Goal: Purchase product/service

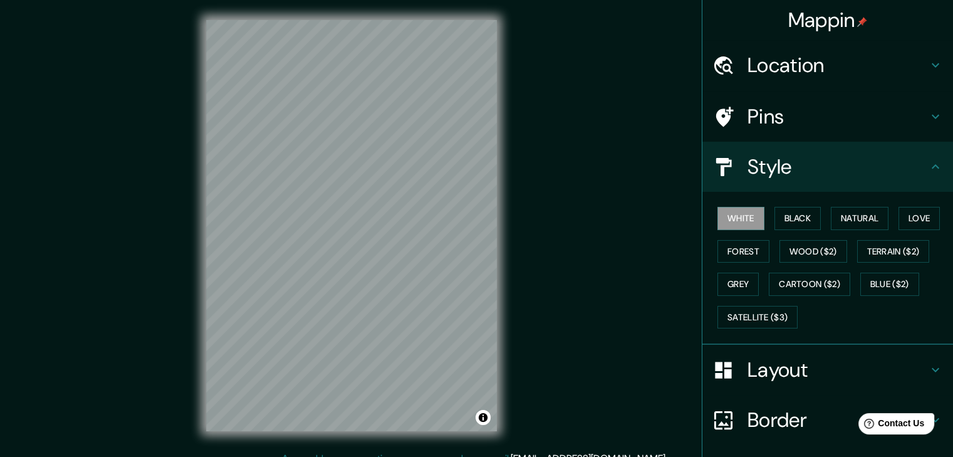
click at [830, 72] on h4 "Location" at bounding box center [837, 65] width 180 height 25
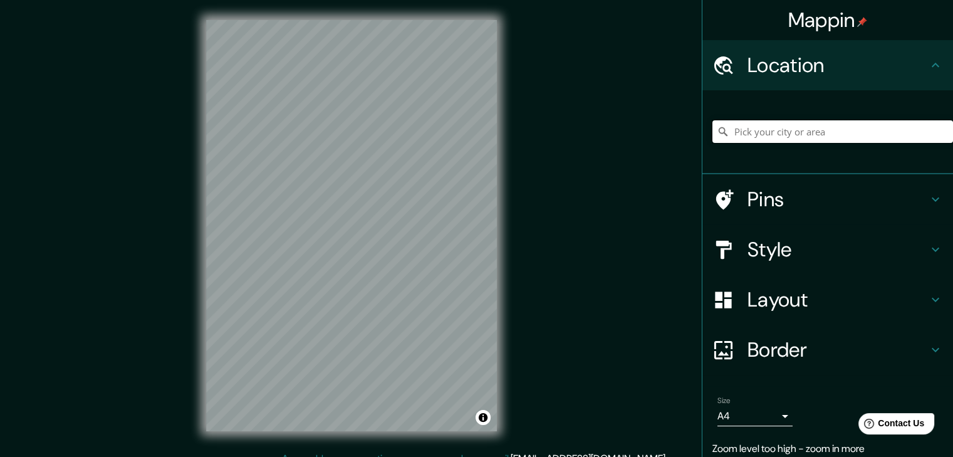
click at [801, 137] on input "Pick your city or area" at bounding box center [832, 131] width 240 height 23
click at [783, 128] on input "Pick your city or area" at bounding box center [832, 131] width 240 height 23
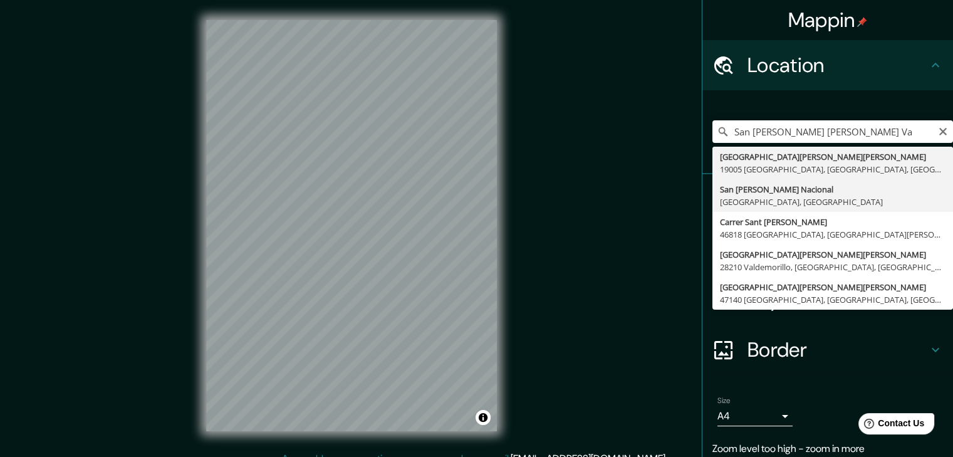
type input "[GEOGRAPHIC_DATA][PERSON_NAME], [GEOGRAPHIC_DATA], [GEOGRAPHIC_DATA]"
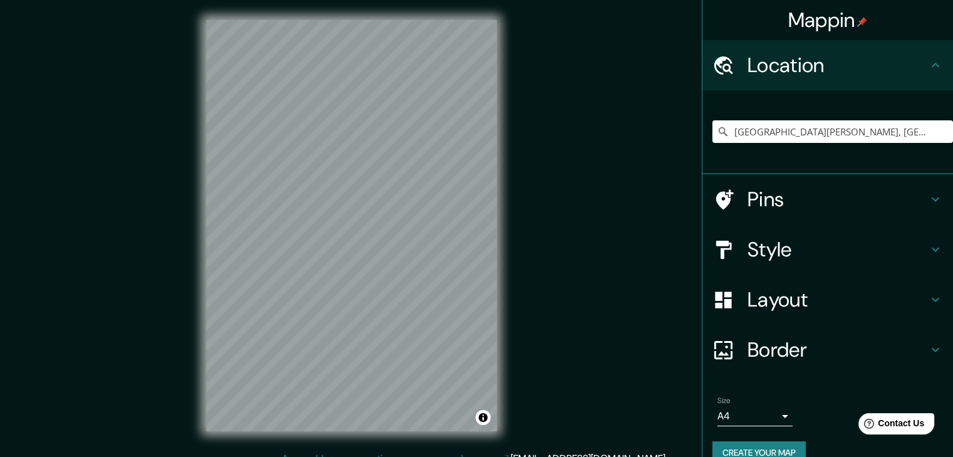
click at [854, 237] on h4 "Style" at bounding box center [837, 249] width 180 height 25
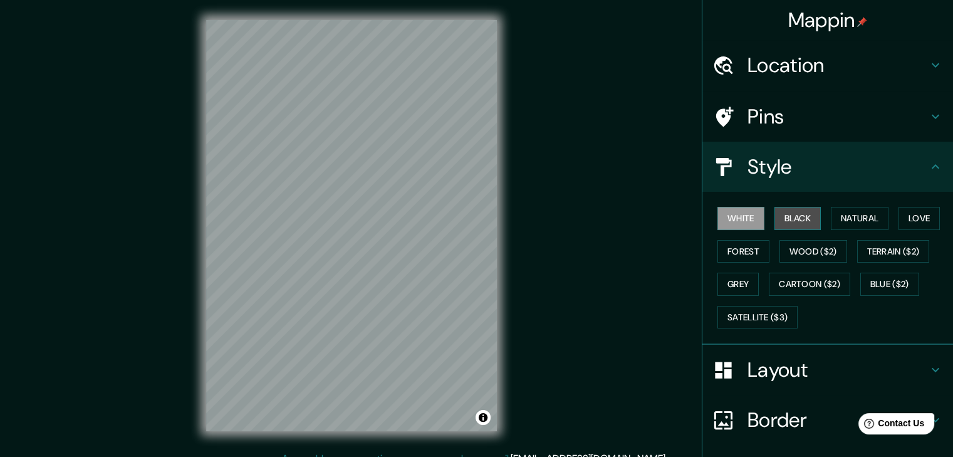
click at [793, 225] on button "Black" at bounding box center [797, 218] width 47 height 23
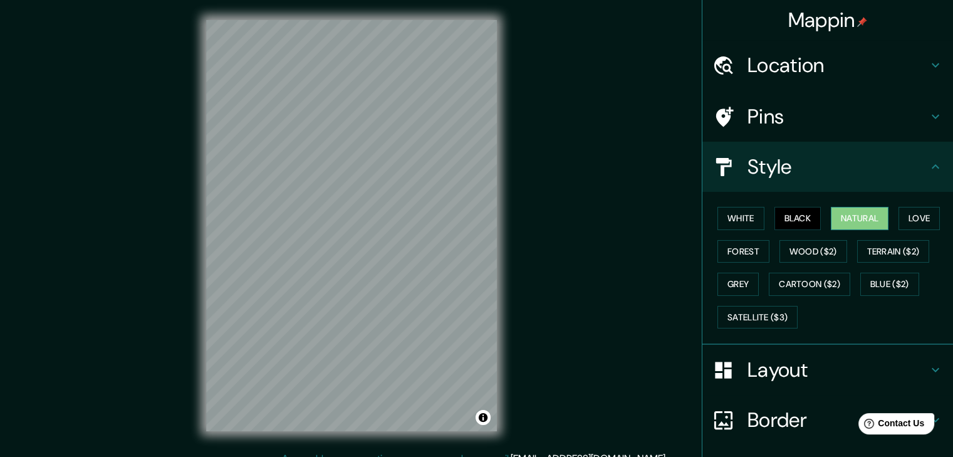
click at [856, 217] on button "Natural" at bounding box center [859, 218] width 58 height 23
click at [785, 224] on button "Black" at bounding box center [797, 218] width 47 height 23
click at [738, 221] on button "White" at bounding box center [740, 218] width 47 height 23
click at [860, 219] on button "Natural" at bounding box center [859, 218] width 58 height 23
click at [906, 215] on button "Love" at bounding box center [918, 218] width 41 height 23
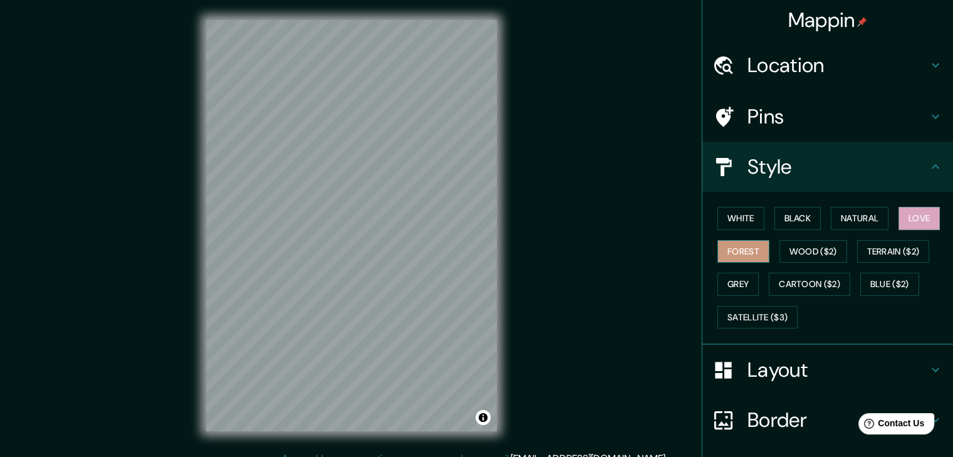
click at [738, 256] on button "Forest" at bounding box center [743, 251] width 52 height 23
click at [738, 286] on button "Grey" at bounding box center [737, 283] width 41 height 23
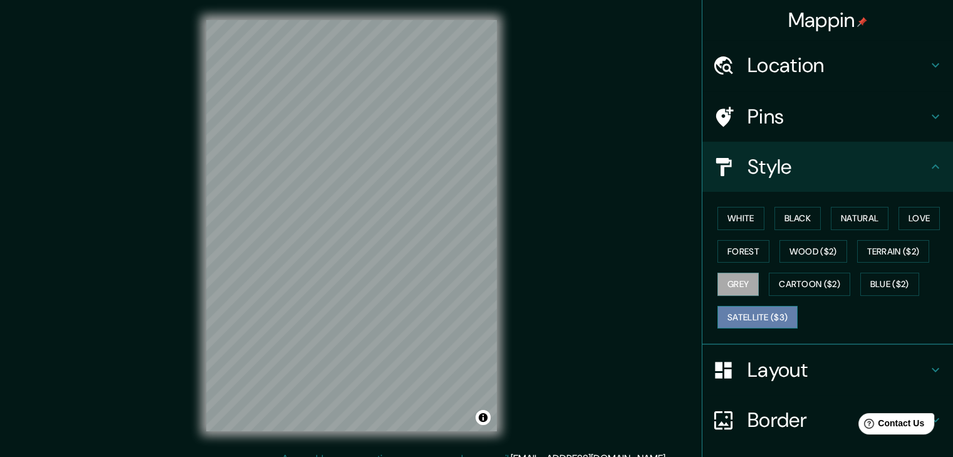
click at [772, 319] on button "Satellite ($3)" at bounding box center [757, 317] width 80 height 23
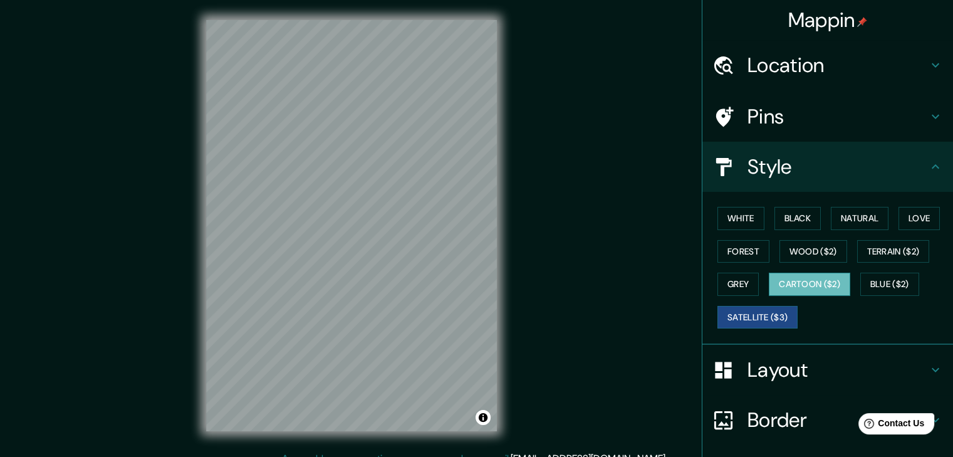
click at [823, 285] on button "Cartoon ($2)" at bounding box center [808, 283] width 81 height 23
click at [815, 255] on button "Wood ($2)" at bounding box center [813, 251] width 68 height 23
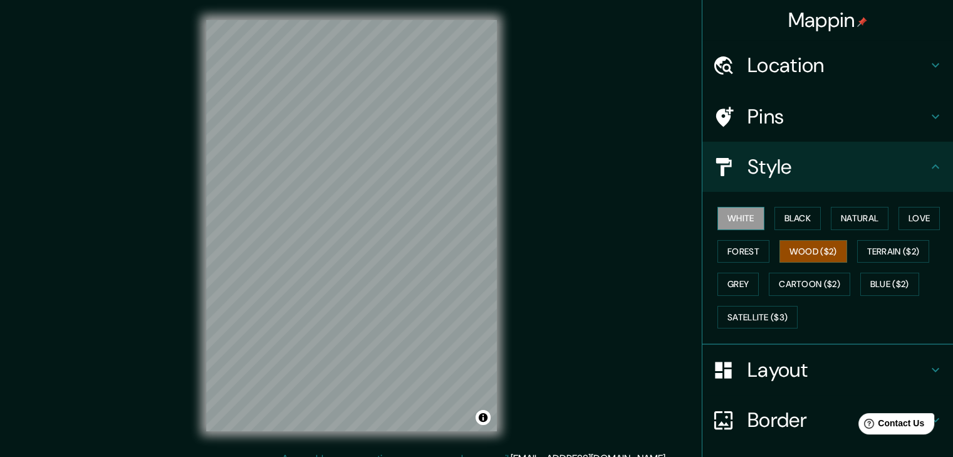
click at [740, 215] on button "White" at bounding box center [740, 218] width 47 height 23
click at [874, 256] on button "Terrain ($2)" at bounding box center [893, 251] width 73 height 23
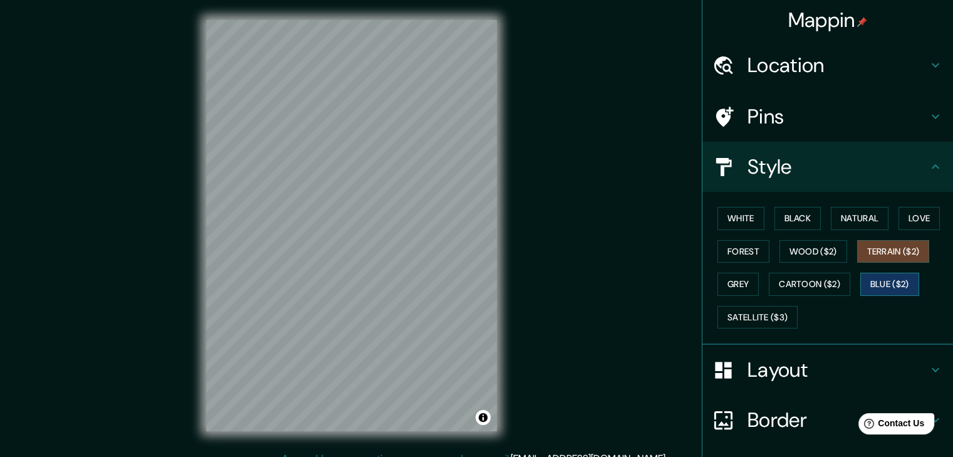
click at [875, 282] on button "Blue ($2)" at bounding box center [889, 283] width 59 height 23
click at [735, 219] on button "White" at bounding box center [740, 218] width 47 height 23
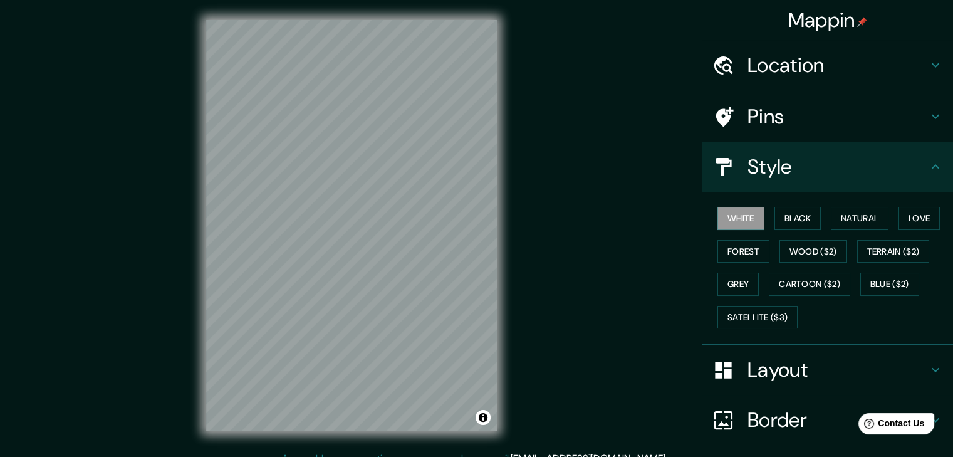
click at [804, 379] on h4 "Layout" at bounding box center [837, 369] width 180 height 25
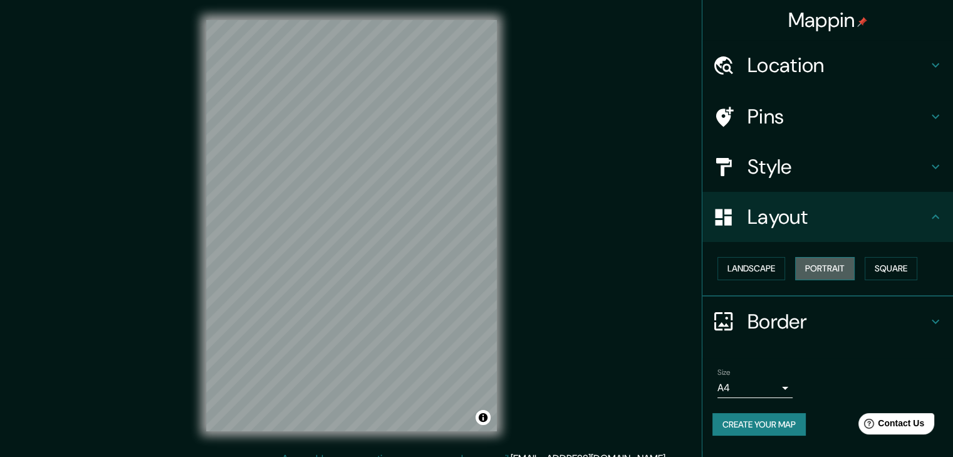
click at [841, 261] on button "Portrait" at bounding box center [824, 268] width 59 height 23
click at [893, 267] on button "Square" at bounding box center [890, 268] width 53 height 23
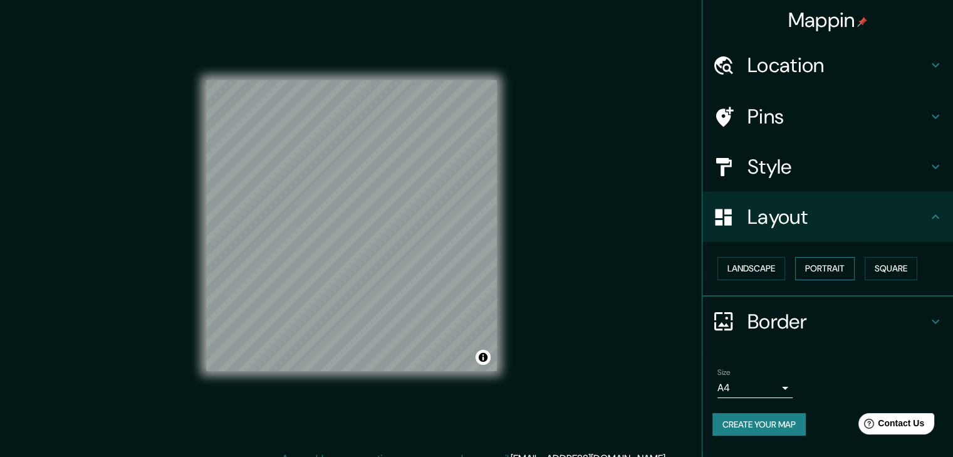
click at [848, 270] on button "Portrait" at bounding box center [824, 268] width 59 height 23
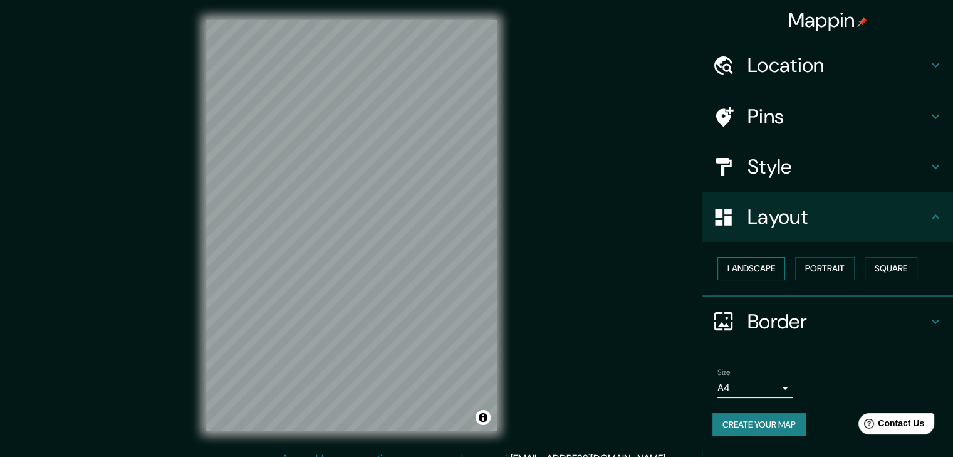
click at [768, 271] on button "Landscape" at bounding box center [751, 268] width 68 height 23
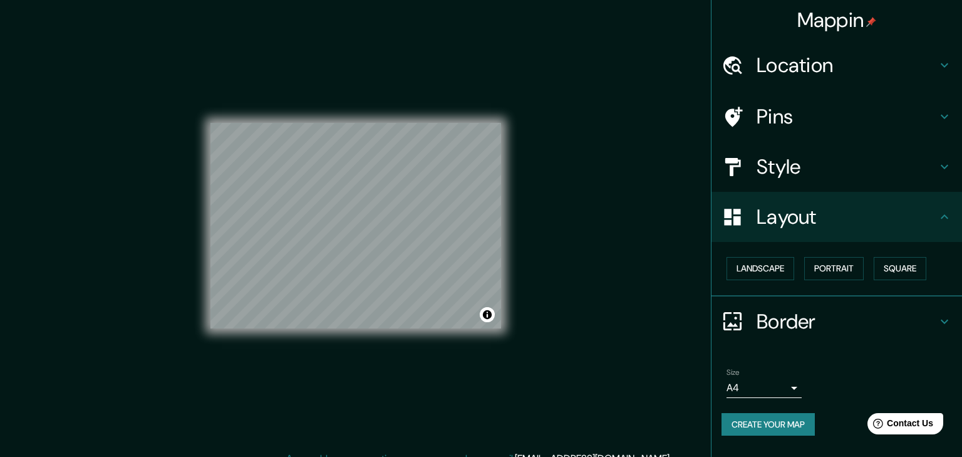
click at [782, 385] on body "Mappin Location [GEOGRAPHIC_DATA][PERSON_NAME], [GEOGRAPHIC_DATA], [GEOGRAPHIC_…" at bounding box center [481, 228] width 962 height 457
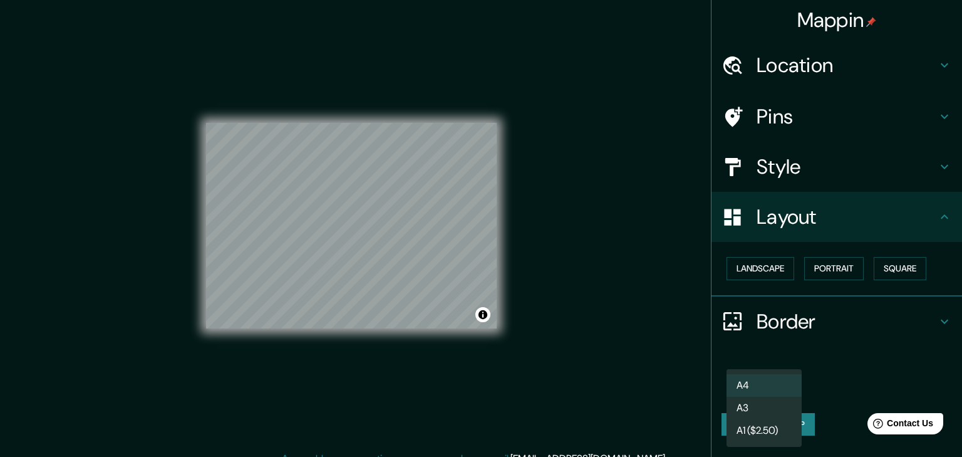
click at [789, 385] on li "A4" at bounding box center [763, 385] width 75 height 23
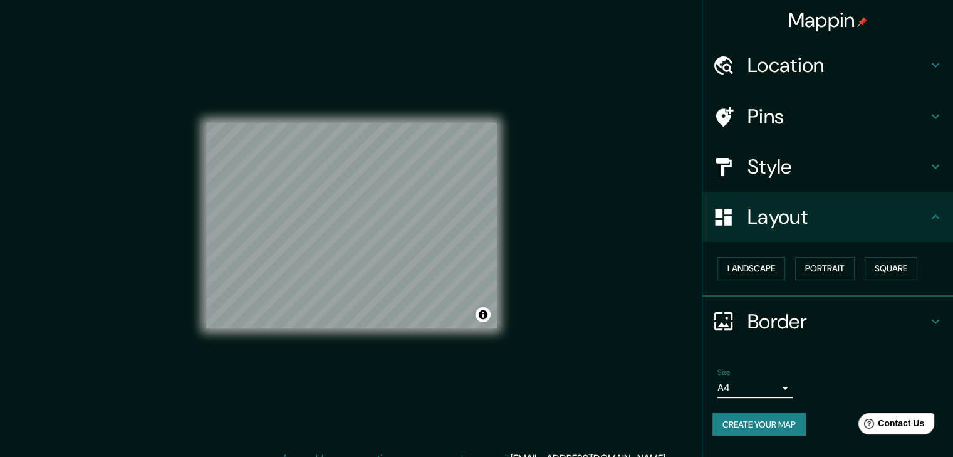
click at [915, 170] on h4 "Style" at bounding box center [837, 166] width 180 height 25
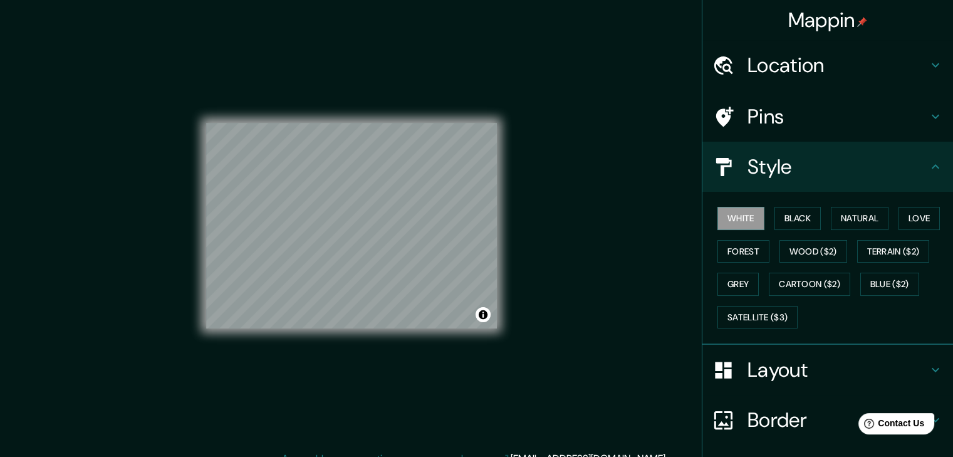
click at [914, 172] on h4 "Style" at bounding box center [837, 166] width 180 height 25
click at [929, 170] on icon at bounding box center [934, 166] width 15 height 15
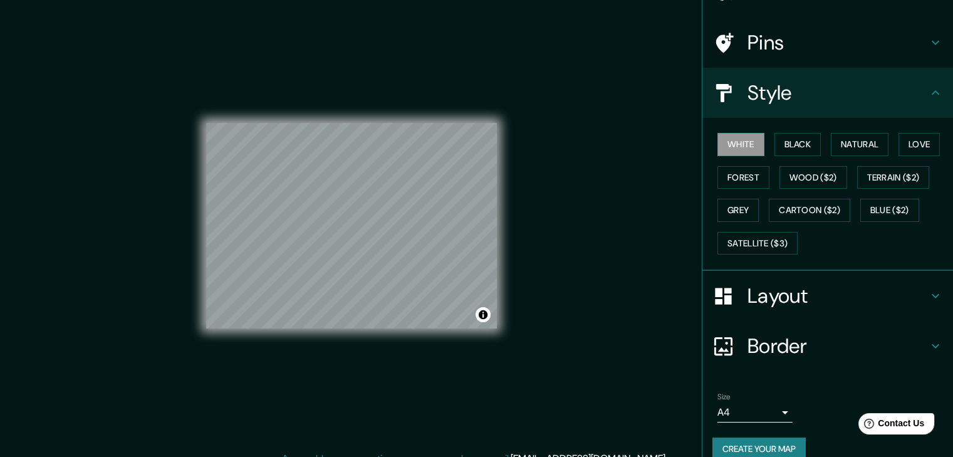
scroll to position [91, 0]
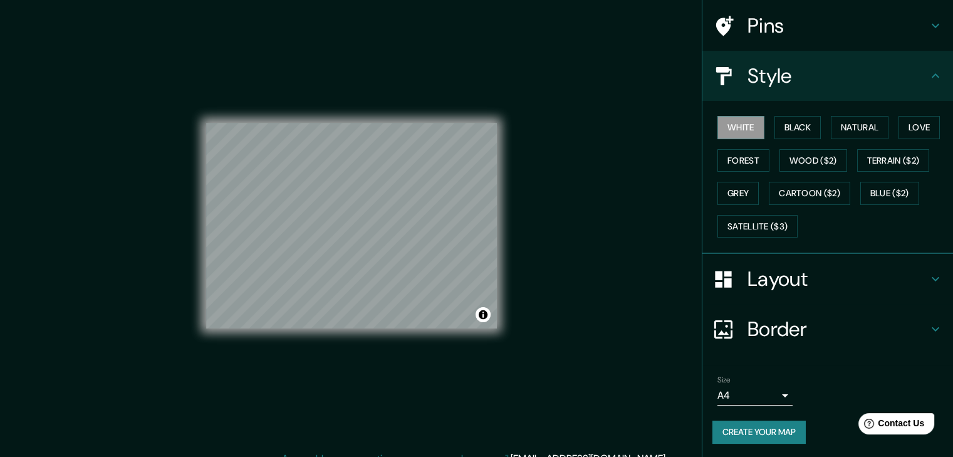
click at [756, 425] on button "Create your map" at bounding box center [758, 431] width 93 height 23
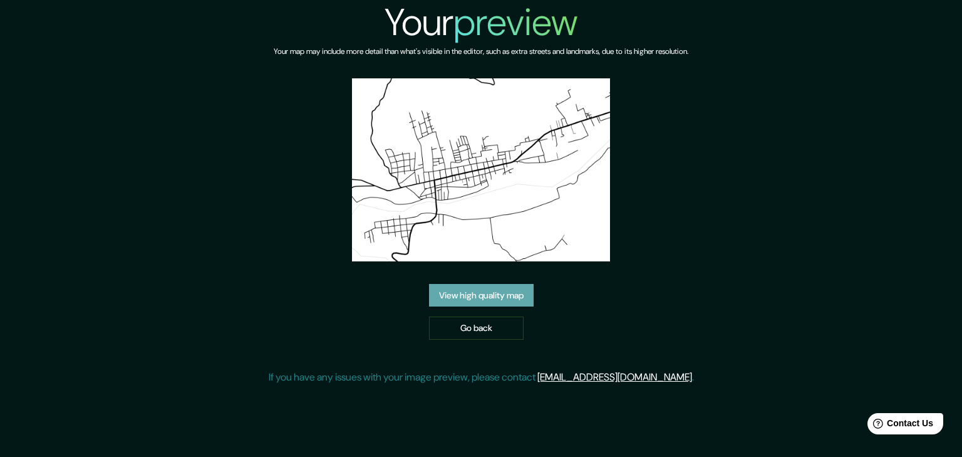
click at [498, 297] on link "View high quality map" at bounding box center [481, 295] width 105 height 23
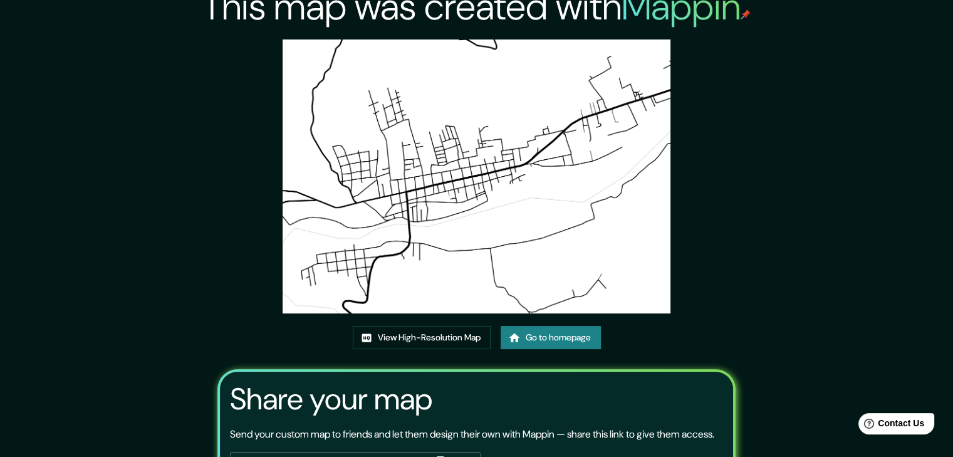
scroll to position [5, 0]
